Goal: Information Seeking & Learning: Learn about a topic

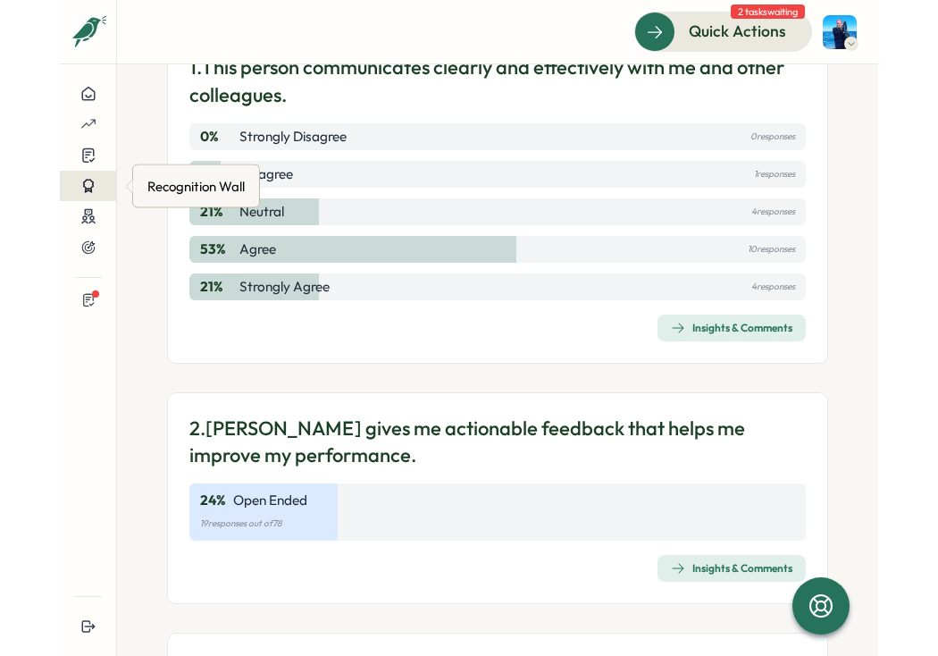
scroll to position [197, 0]
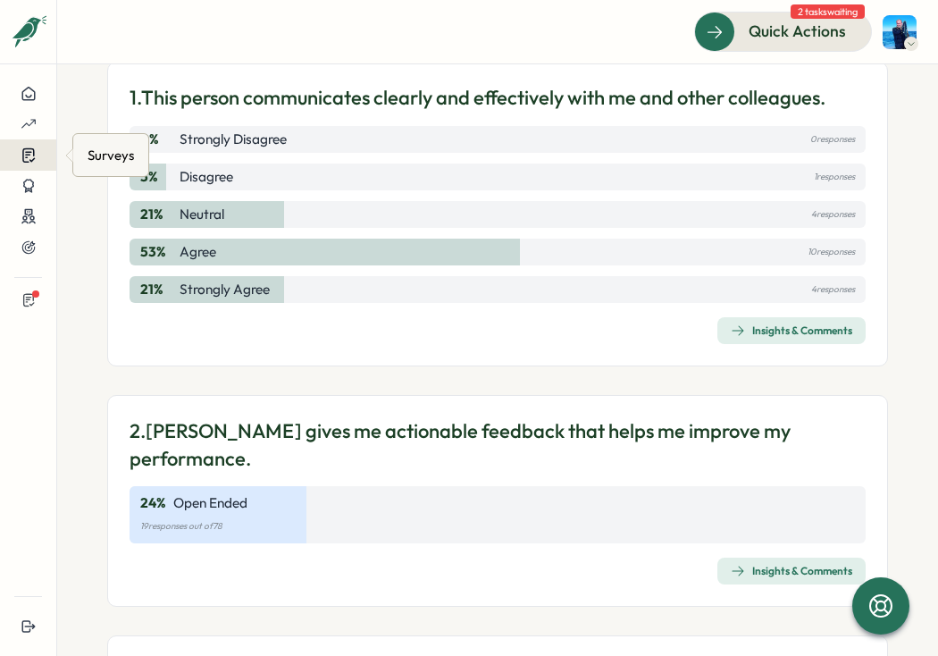
click at [27, 155] on icon at bounding box center [28, 155] width 12 height 13
click at [88, 158] on div "Insights" at bounding box center [111, 156] width 46 height 20
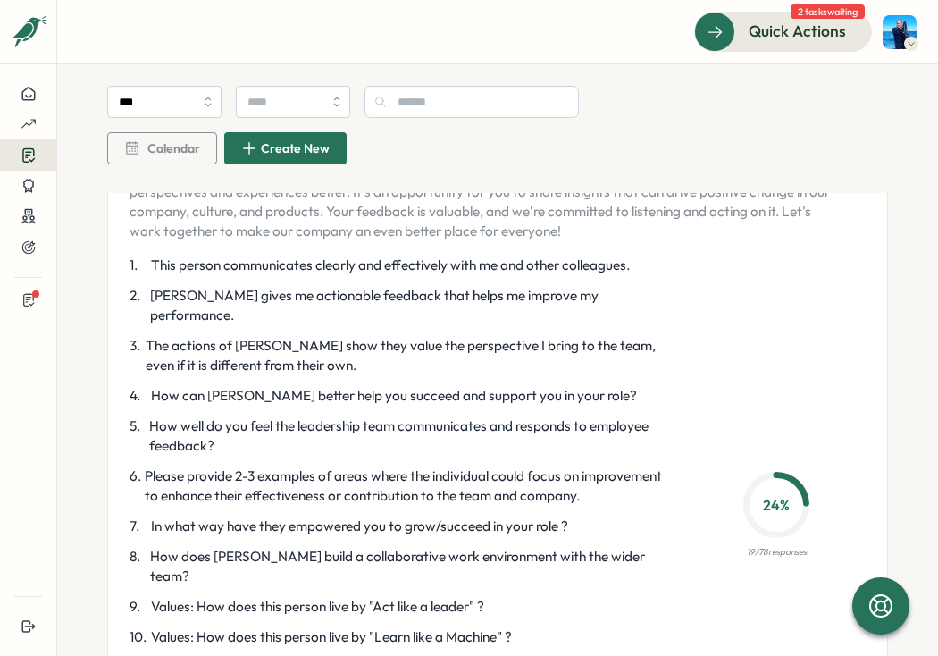
scroll to position [3597, 0]
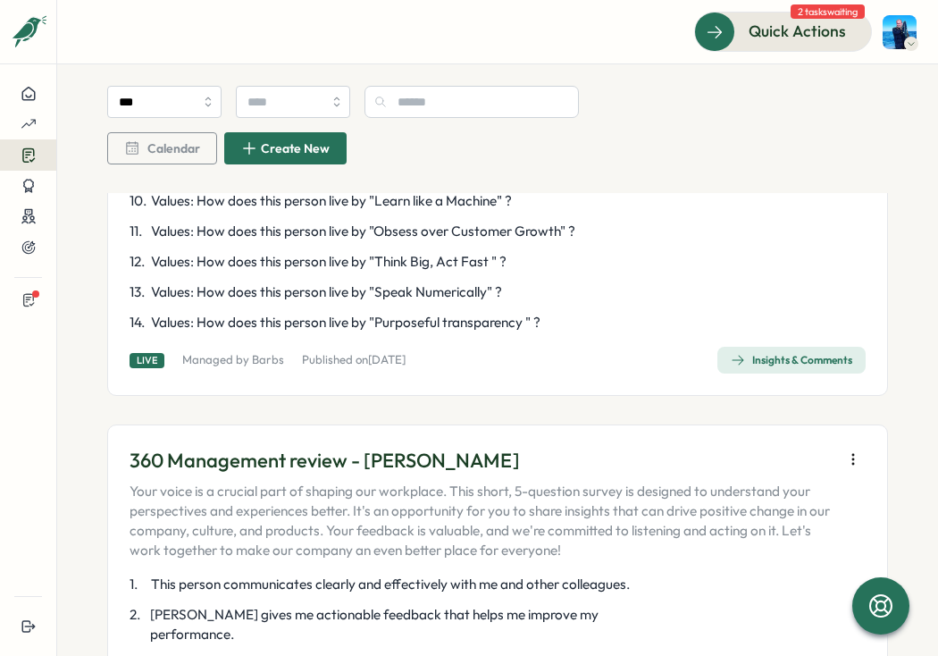
click at [735, 353] on div "Insights & Comments" at bounding box center [792, 360] width 122 height 14
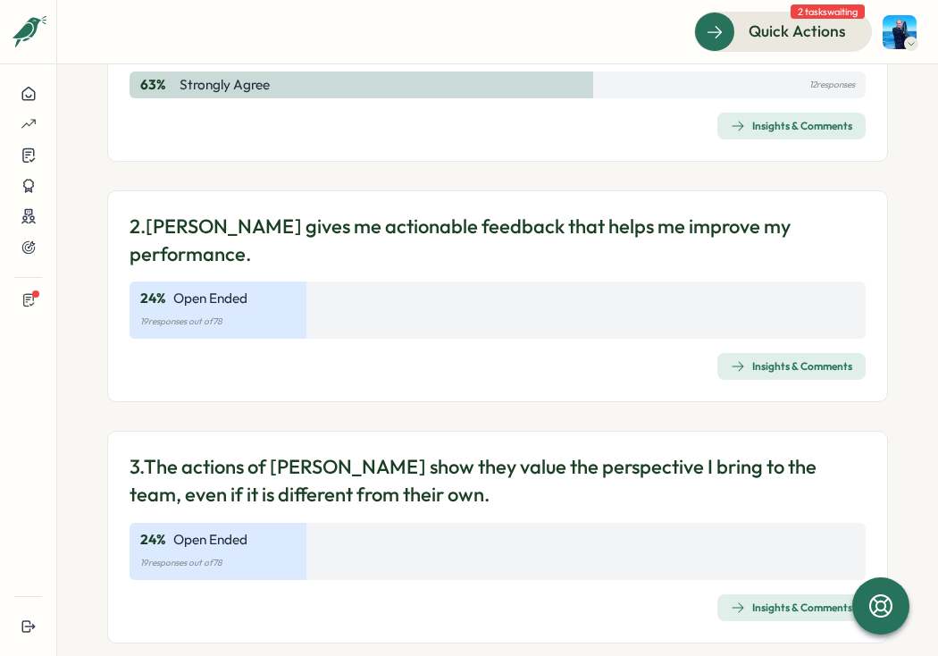
scroll to position [679, 0]
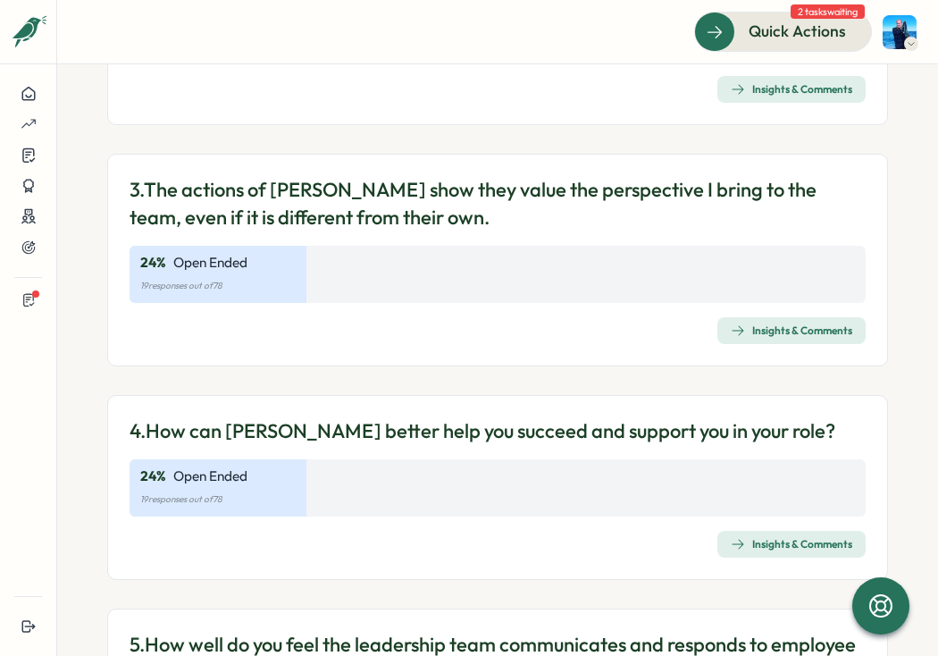
click at [760, 323] on div "Insights & Comments" at bounding box center [792, 330] width 122 height 14
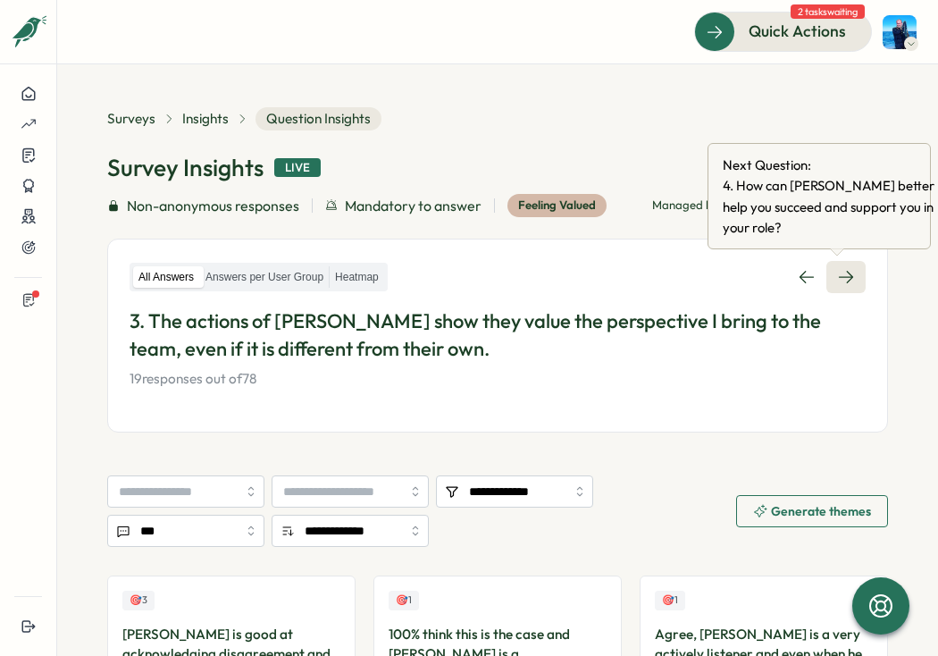
click at [818, 270] on link at bounding box center [846, 277] width 39 height 32
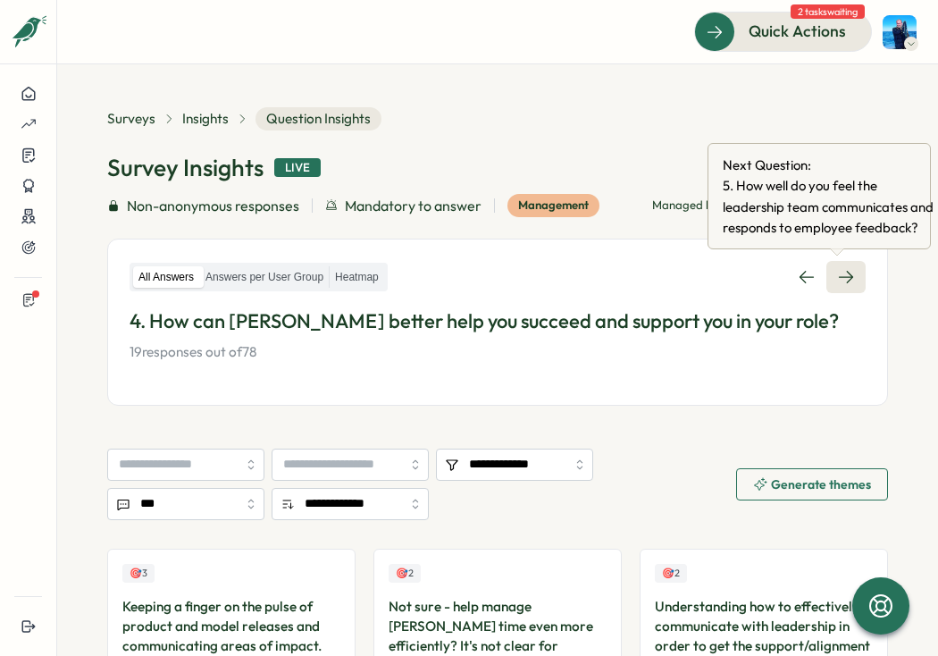
click at [818, 273] on icon at bounding box center [846, 277] width 18 height 18
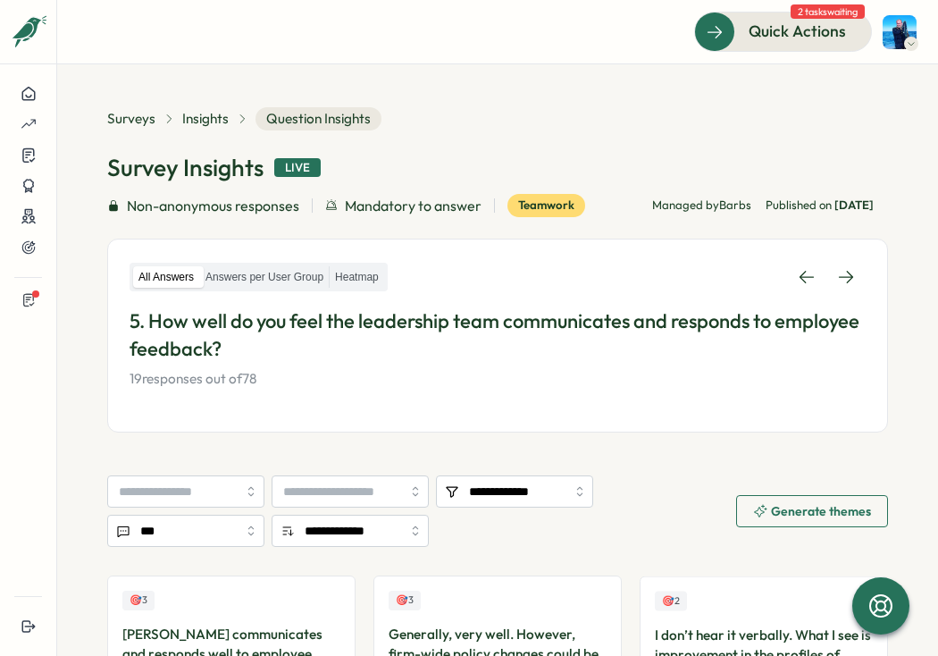
click at [818, 273] on icon at bounding box center [846, 277] width 18 height 18
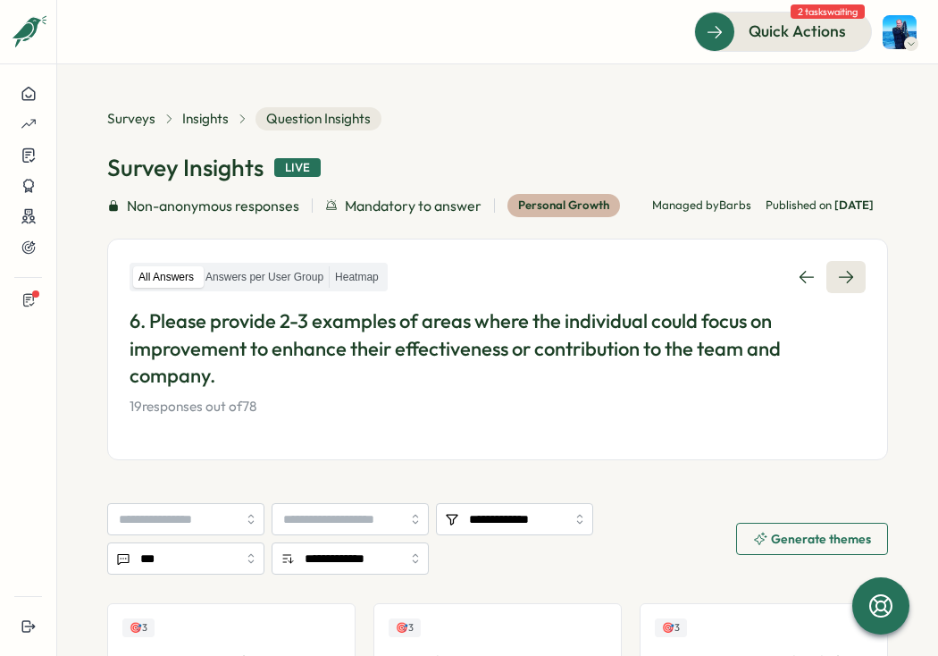
click at [818, 286] on icon at bounding box center [846, 277] width 18 height 18
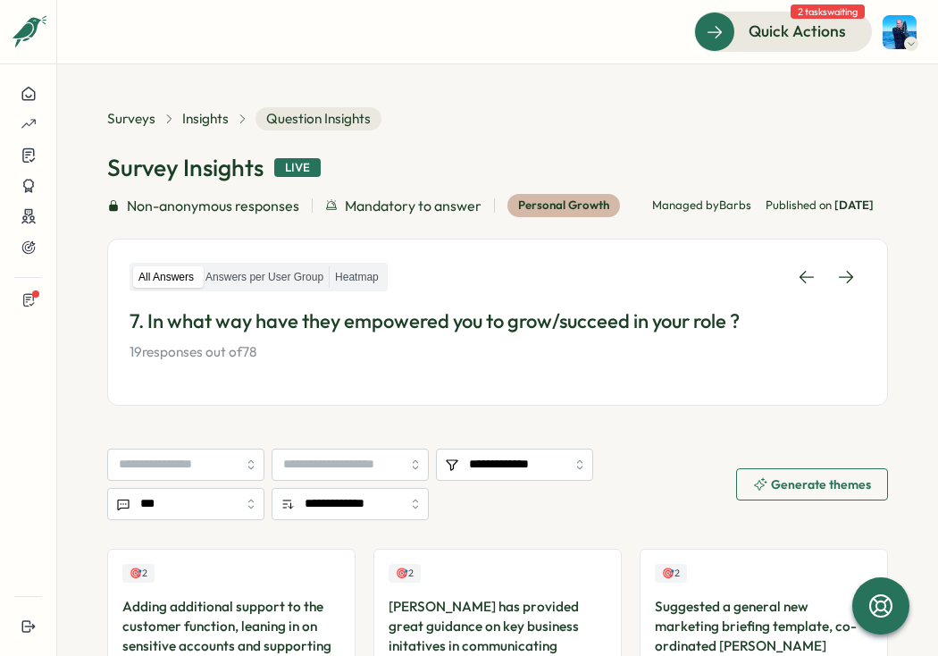
click at [818, 286] on icon at bounding box center [846, 277] width 18 height 18
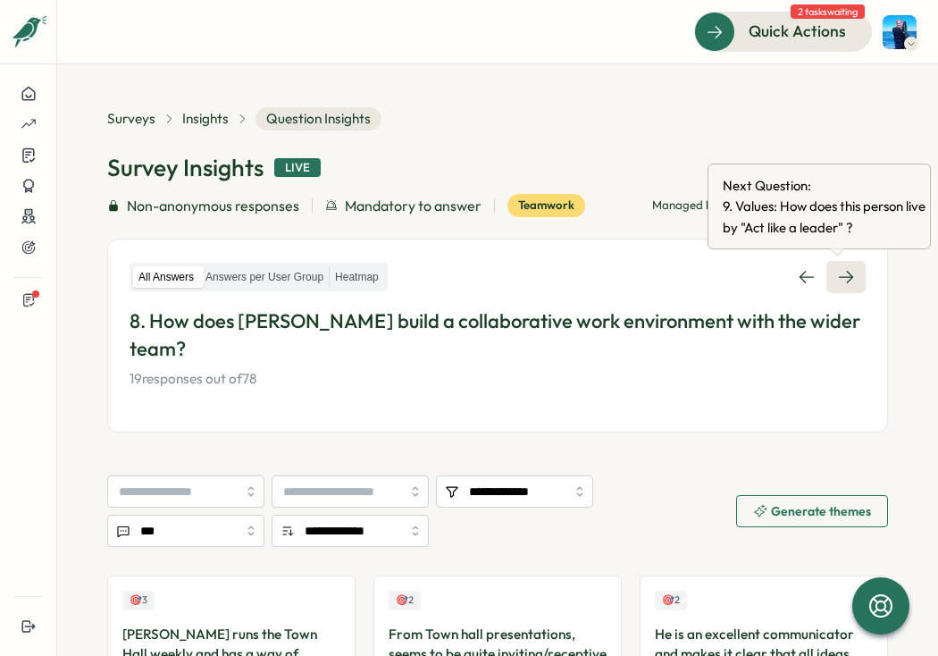
click at [818, 277] on icon at bounding box center [846, 277] width 18 height 18
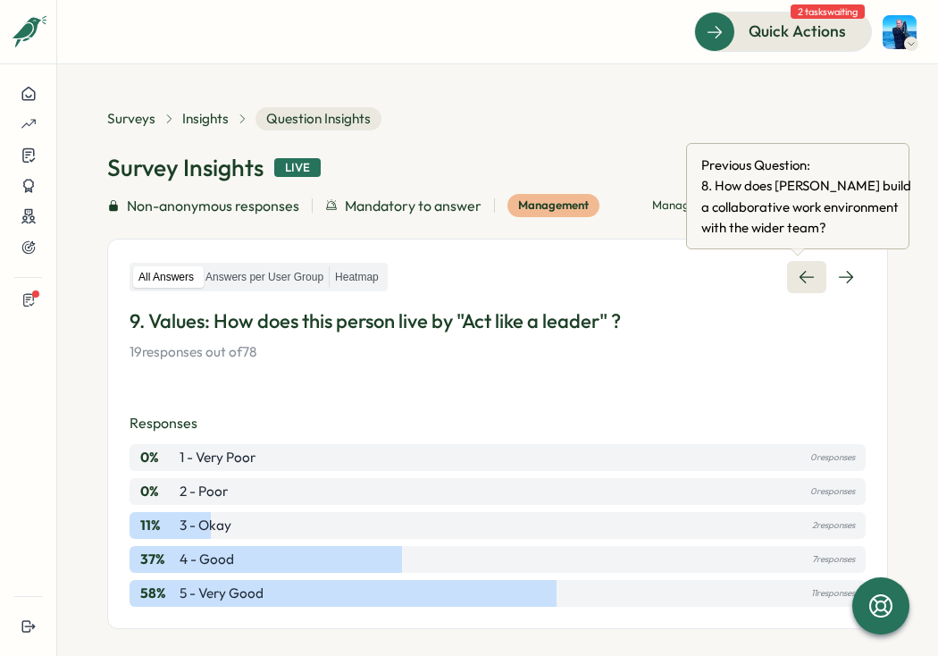
click at [798, 273] on icon at bounding box center [807, 277] width 18 height 18
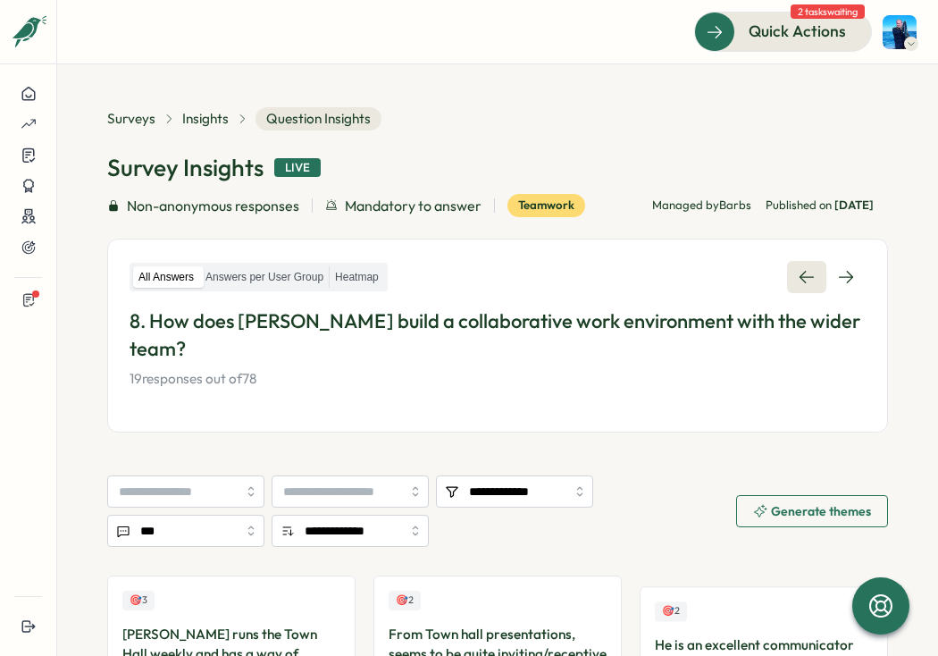
click at [798, 273] on icon at bounding box center [807, 277] width 18 height 18
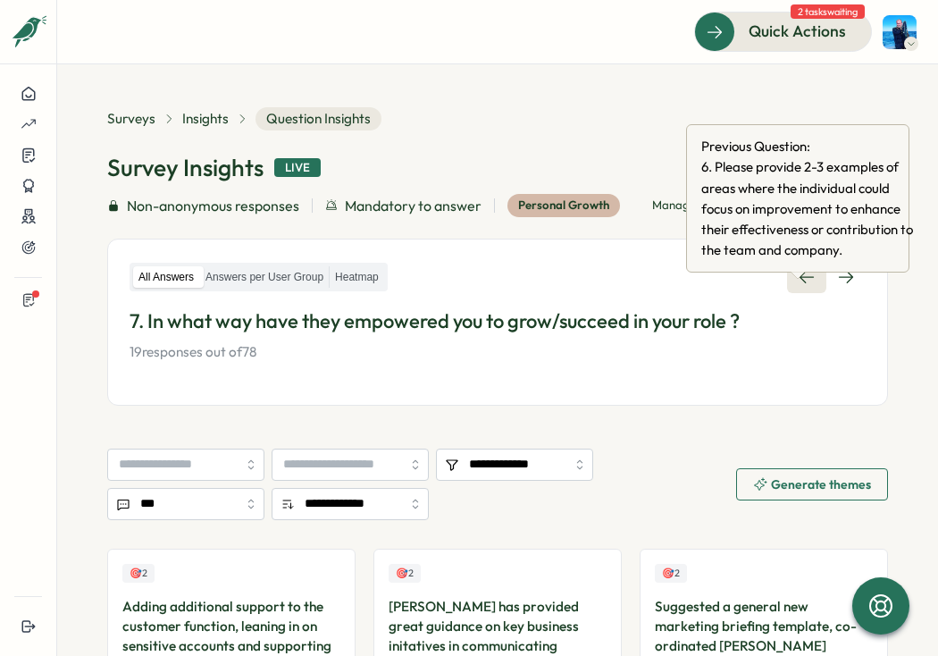
click at [794, 293] on link at bounding box center [806, 277] width 39 height 32
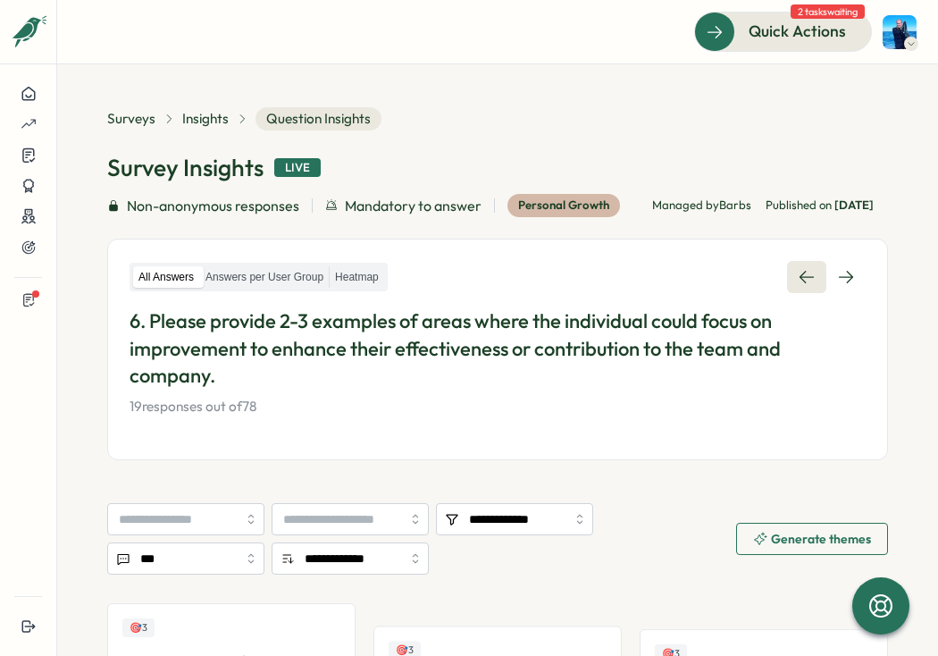
click at [794, 293] on link at bounding box center [806, 277] width 39 height 32
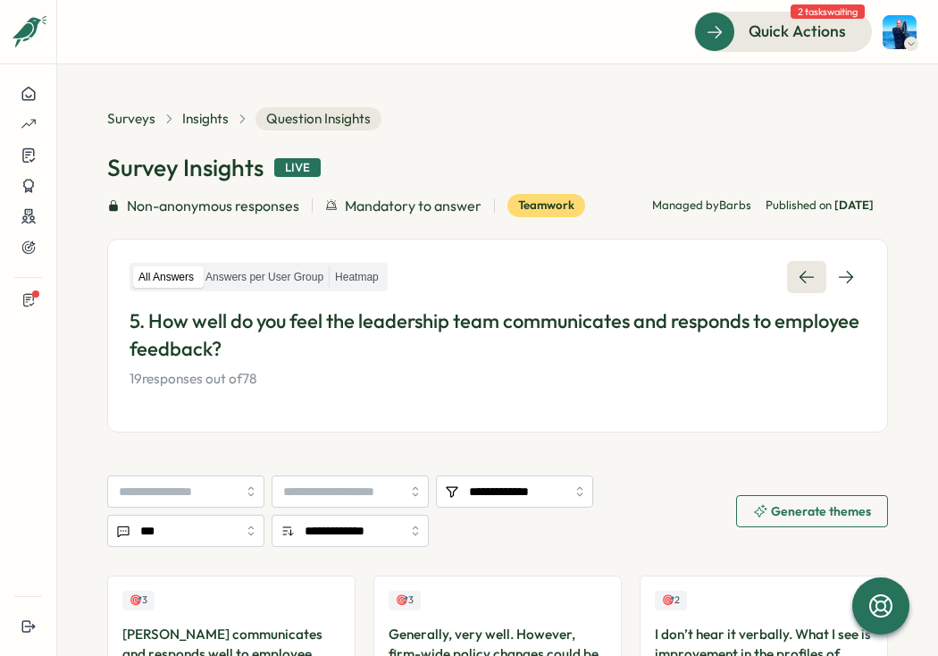
click at [798, 283] on icon at bounding box center [807, 277] width 18 height 18
